Goal: Information Seeking & Learning: Learn about a topic

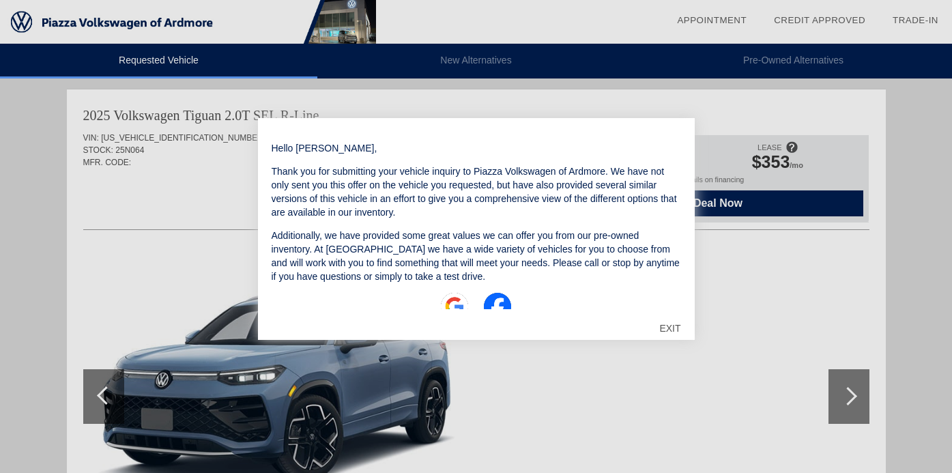
click at [666, 325] on div "EXIT" at bounding box center [670, 328] width 48 height 41
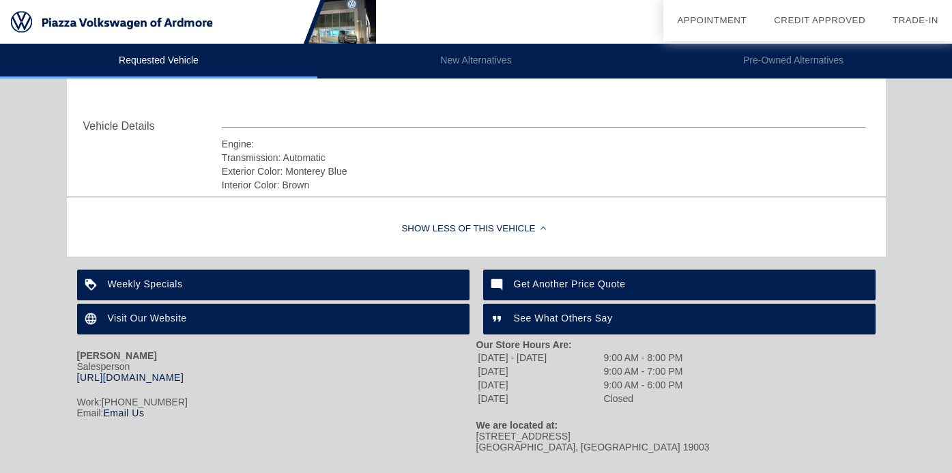
scroll to position [473, 0]
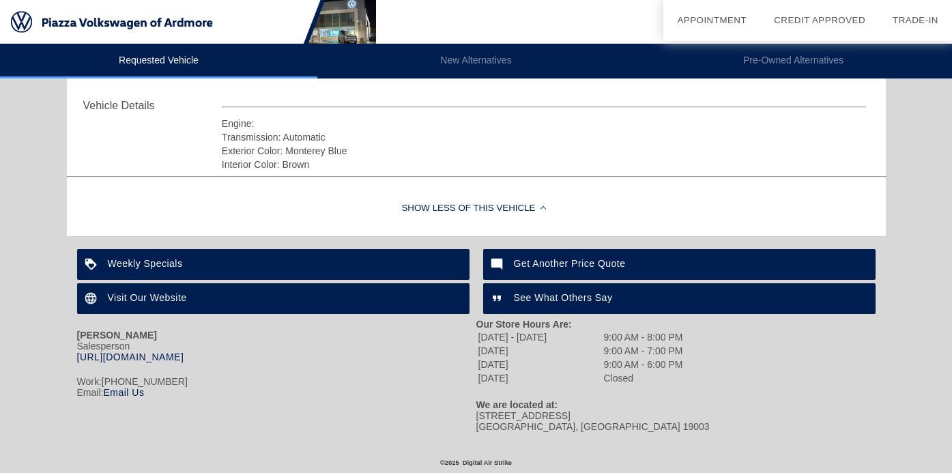
click at [486, 208] on div "Show Less of this Vehicle" at bounding box center [476, 209] width 819 height 55
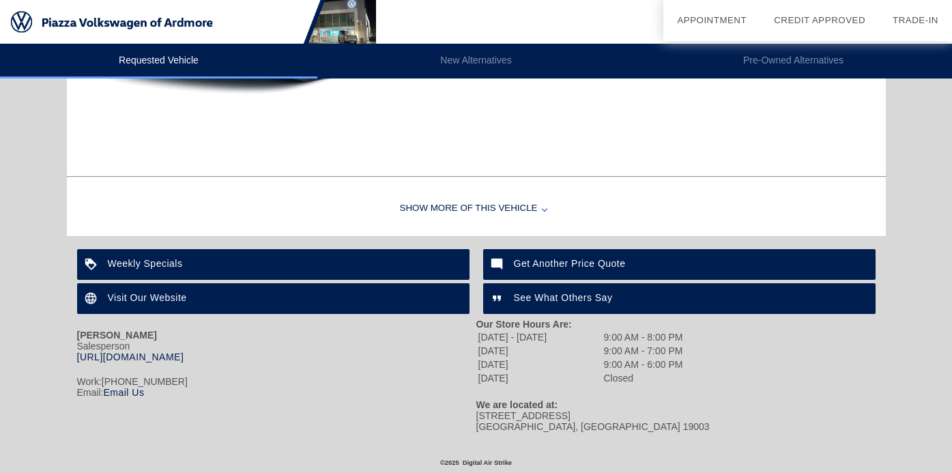
scroll to position [399, 0]
click at [486, 208] on div "Show More of this Vehicle" at bounding box center [476, 209] width 819 height 55
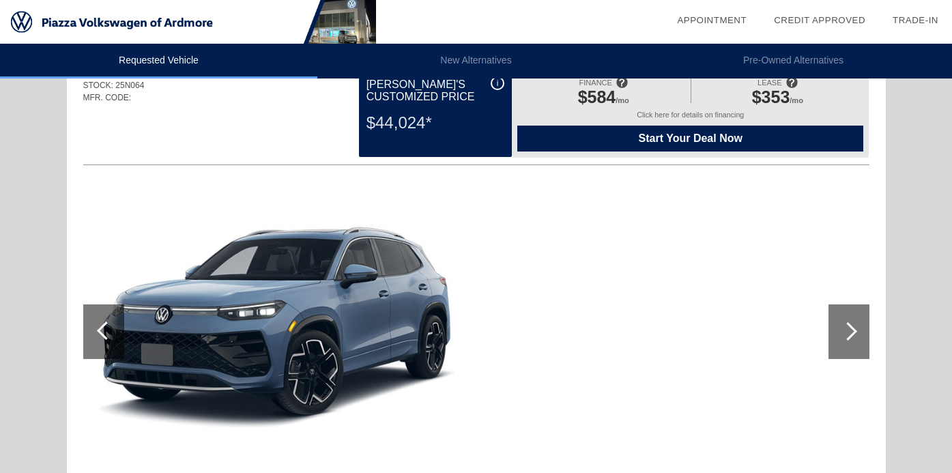
scroll to position [0, 0]
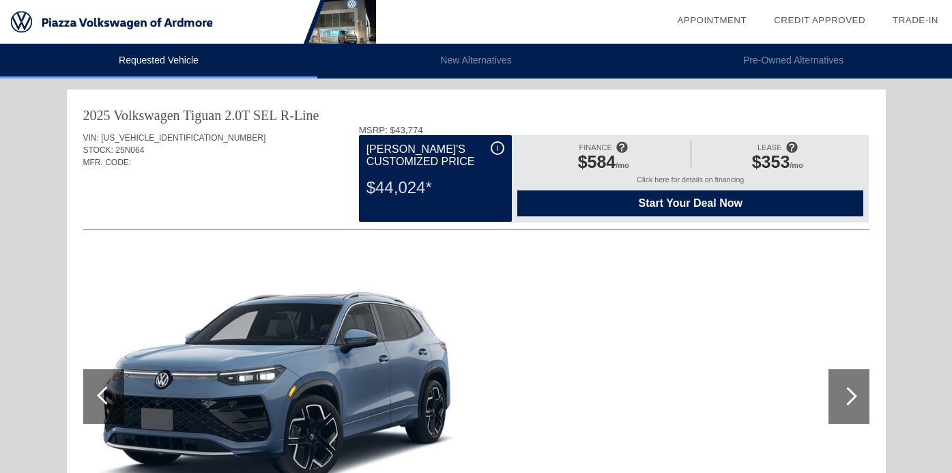
click at [687, 183] on div "Click here for details on financing" at bounding box center [691, 182] width 346 height 15
